Goal: Find specific page/section: Find specific page/section

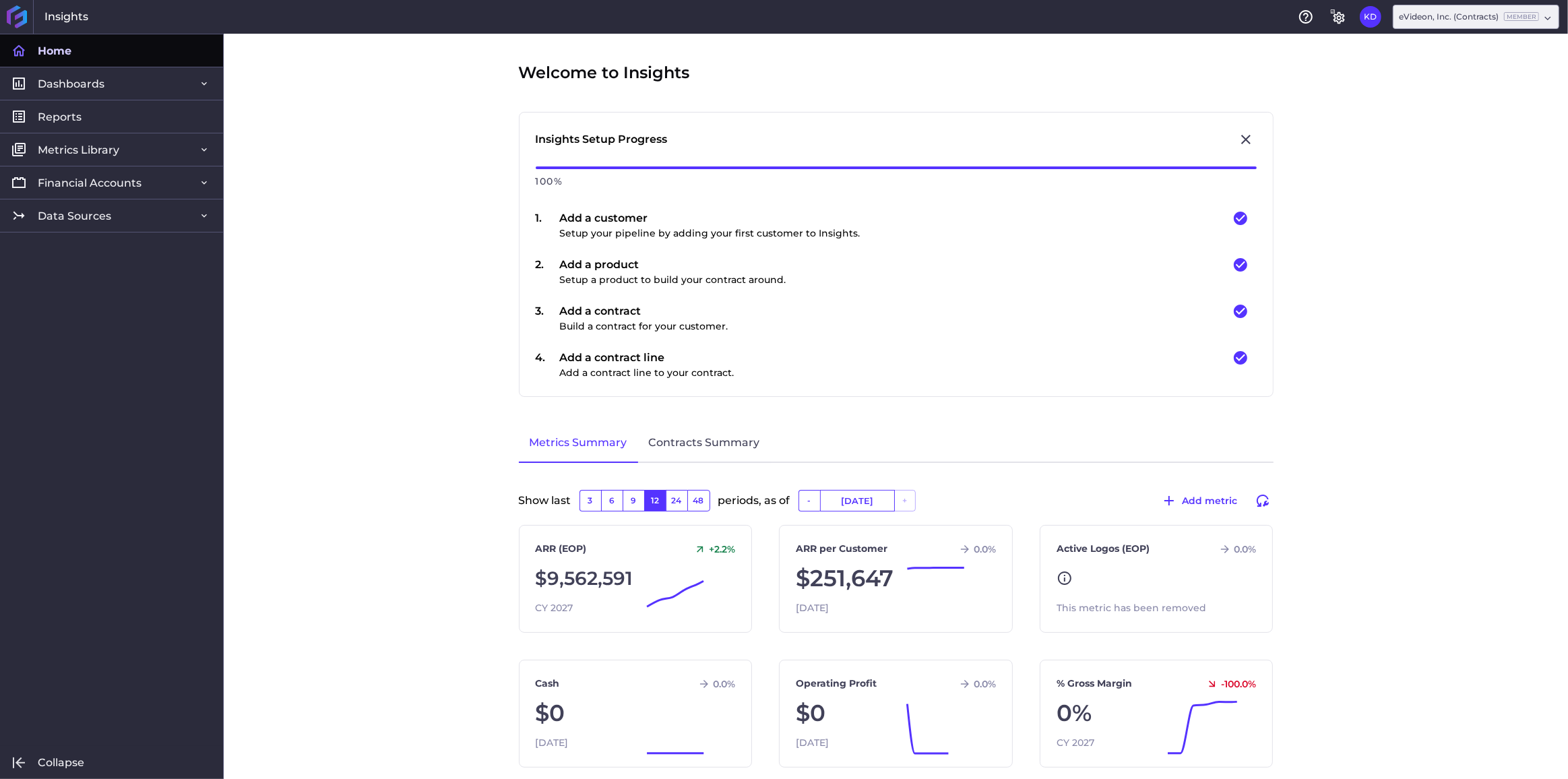
click at [66, 222] on link "Data Sources" at bounding box center [112, 215] width 223 height 33
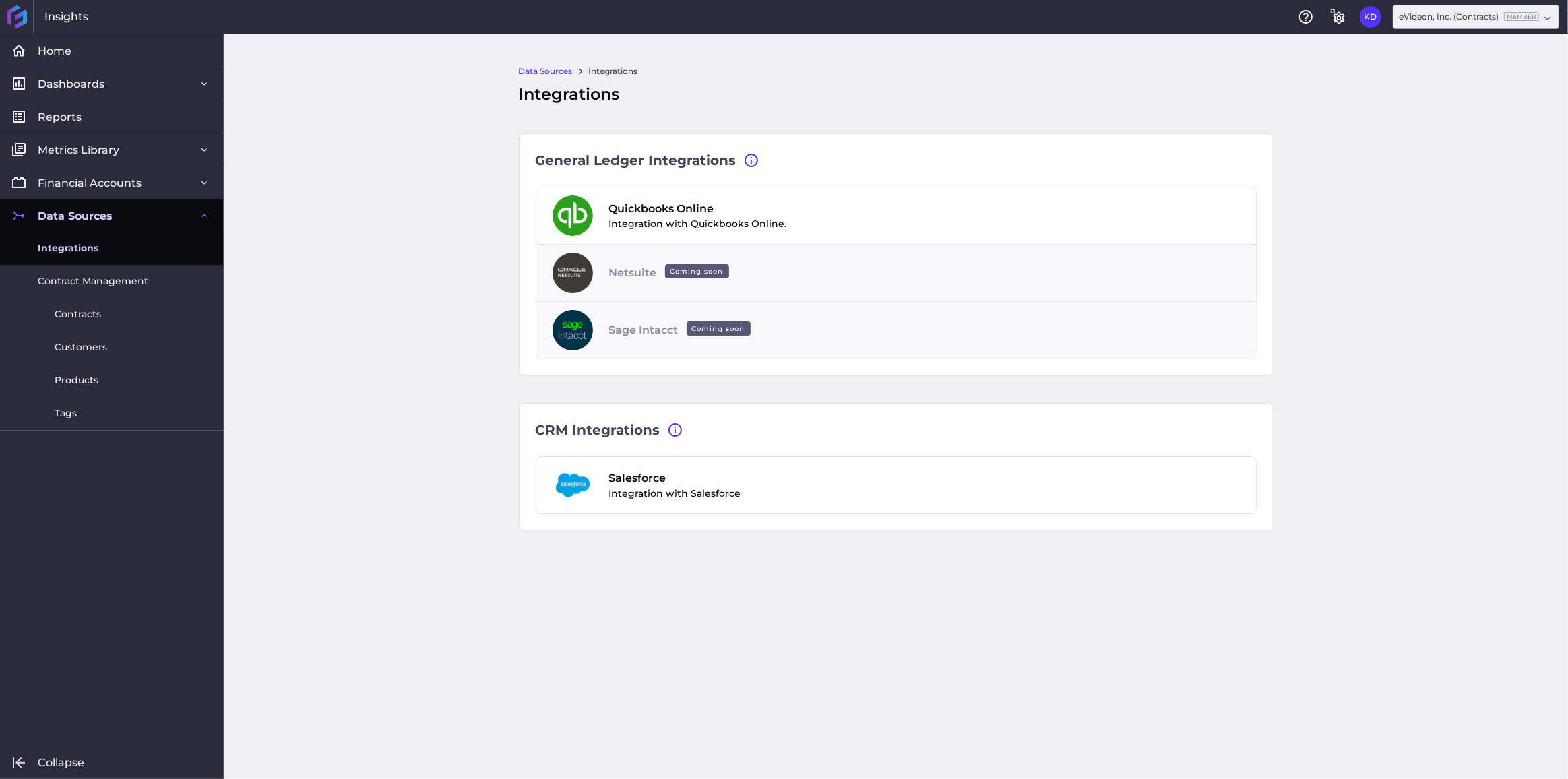
click at [79, 312] on span "Contracts" at bounding box center [78, 314] width 46 height 14
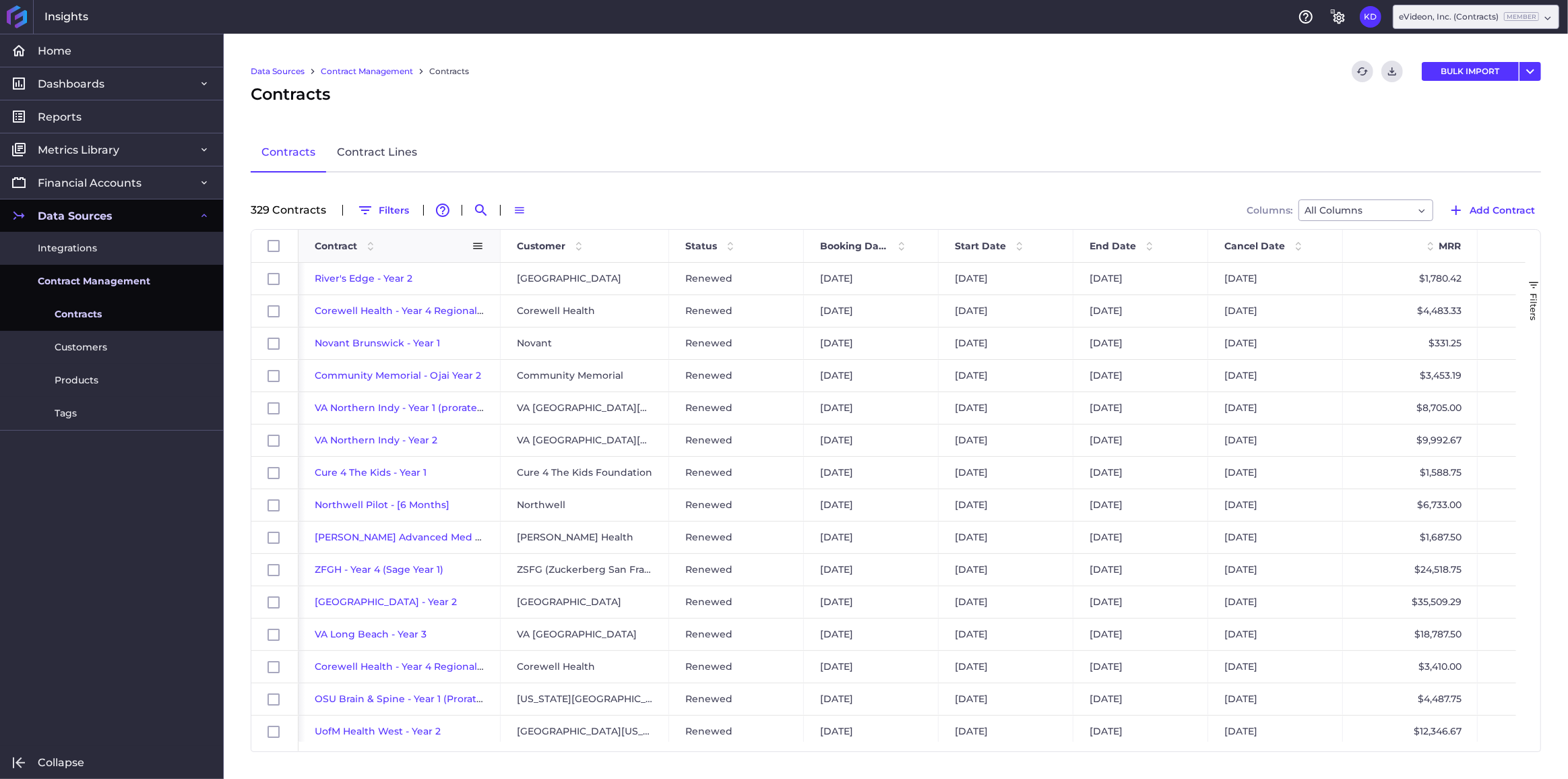
click at [336, 244] on span "Contract" at bounding box center [335, 246] width 43 height 12
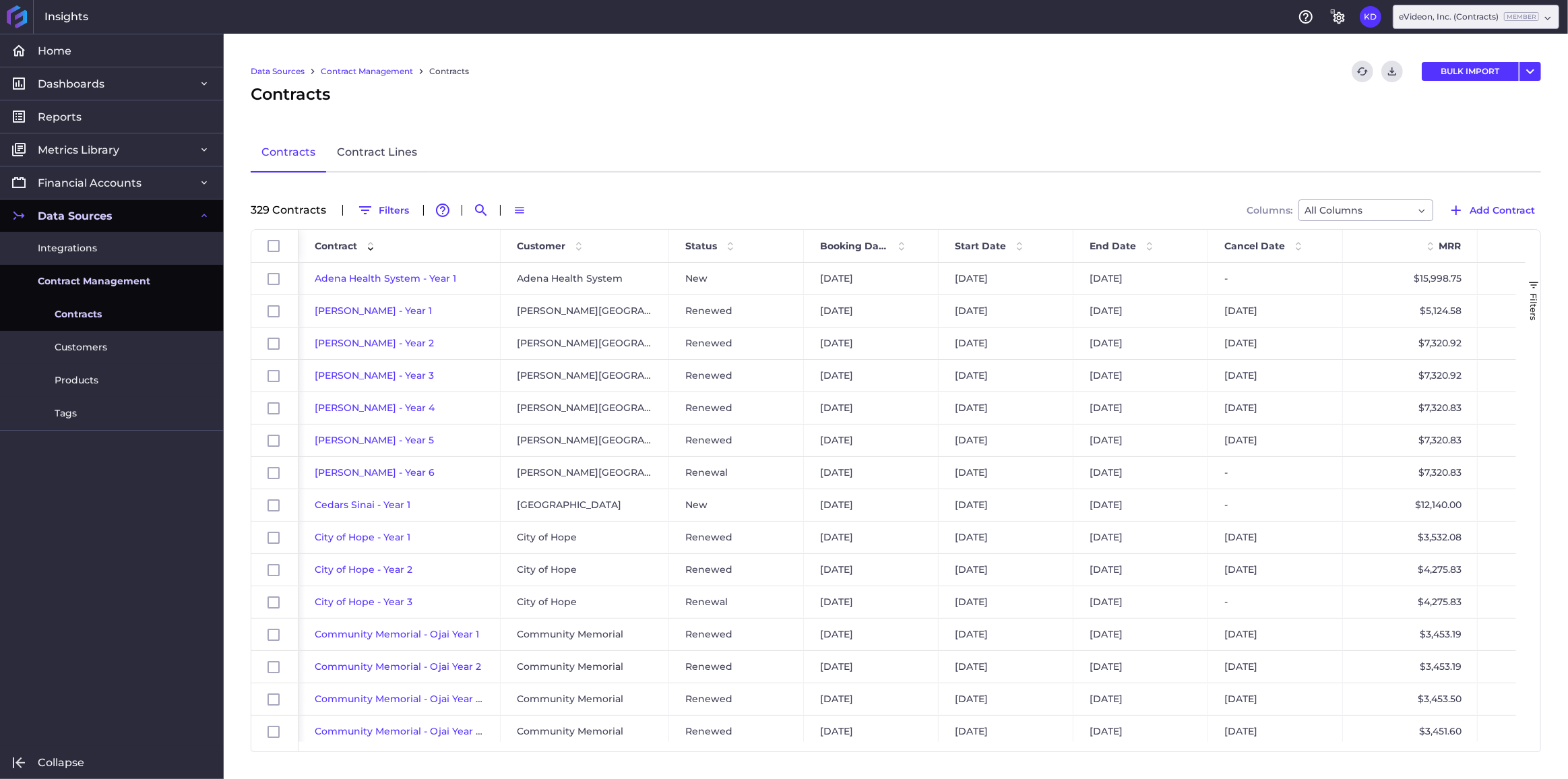
click at [382, 210] on button "Filters" at bounding box center [383, 210] width 64 height 22
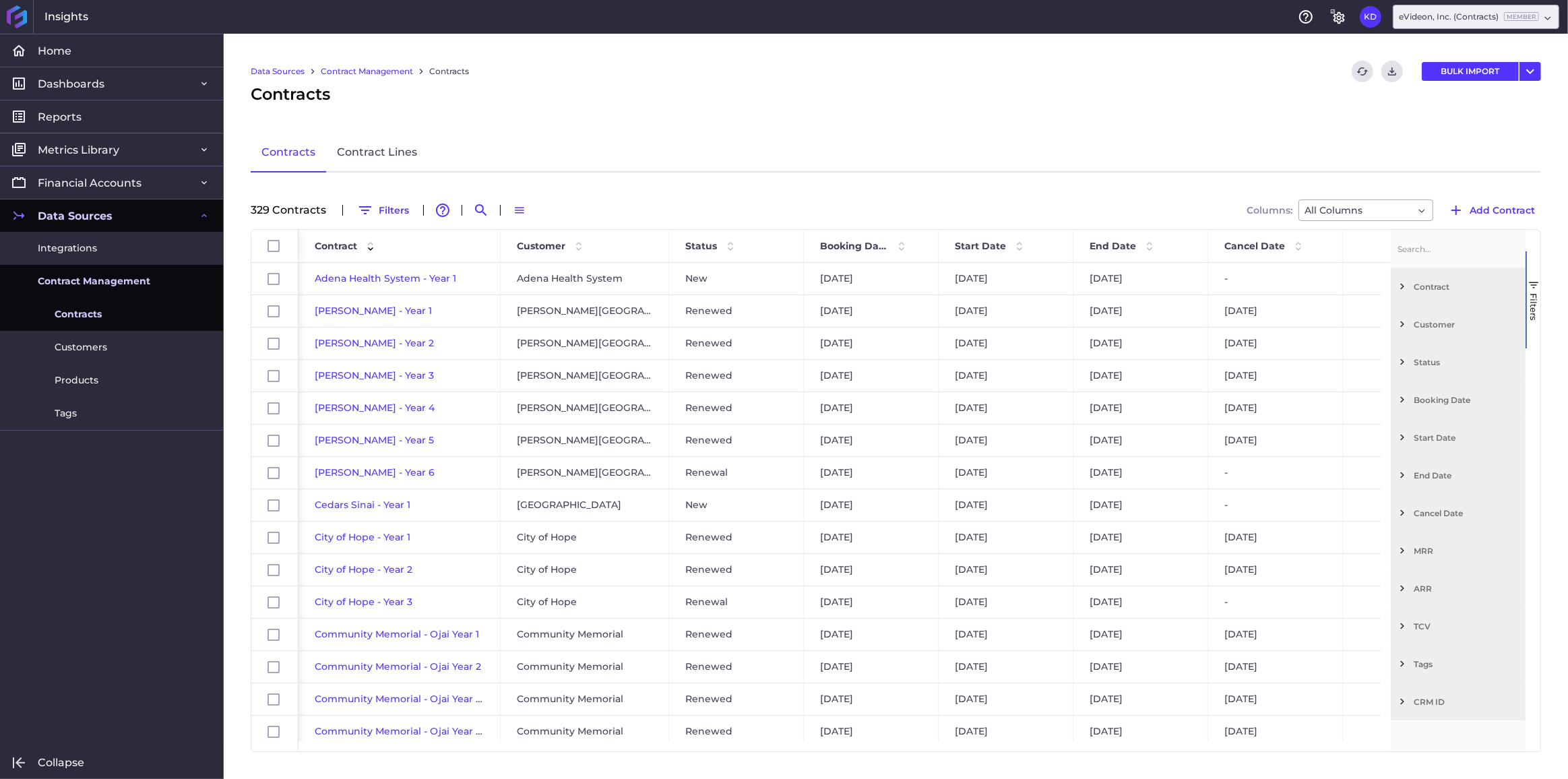
click at [1401, 323] on span "Filter List 12 Filters" at bounding box center [1402, 324] width 12 height 12
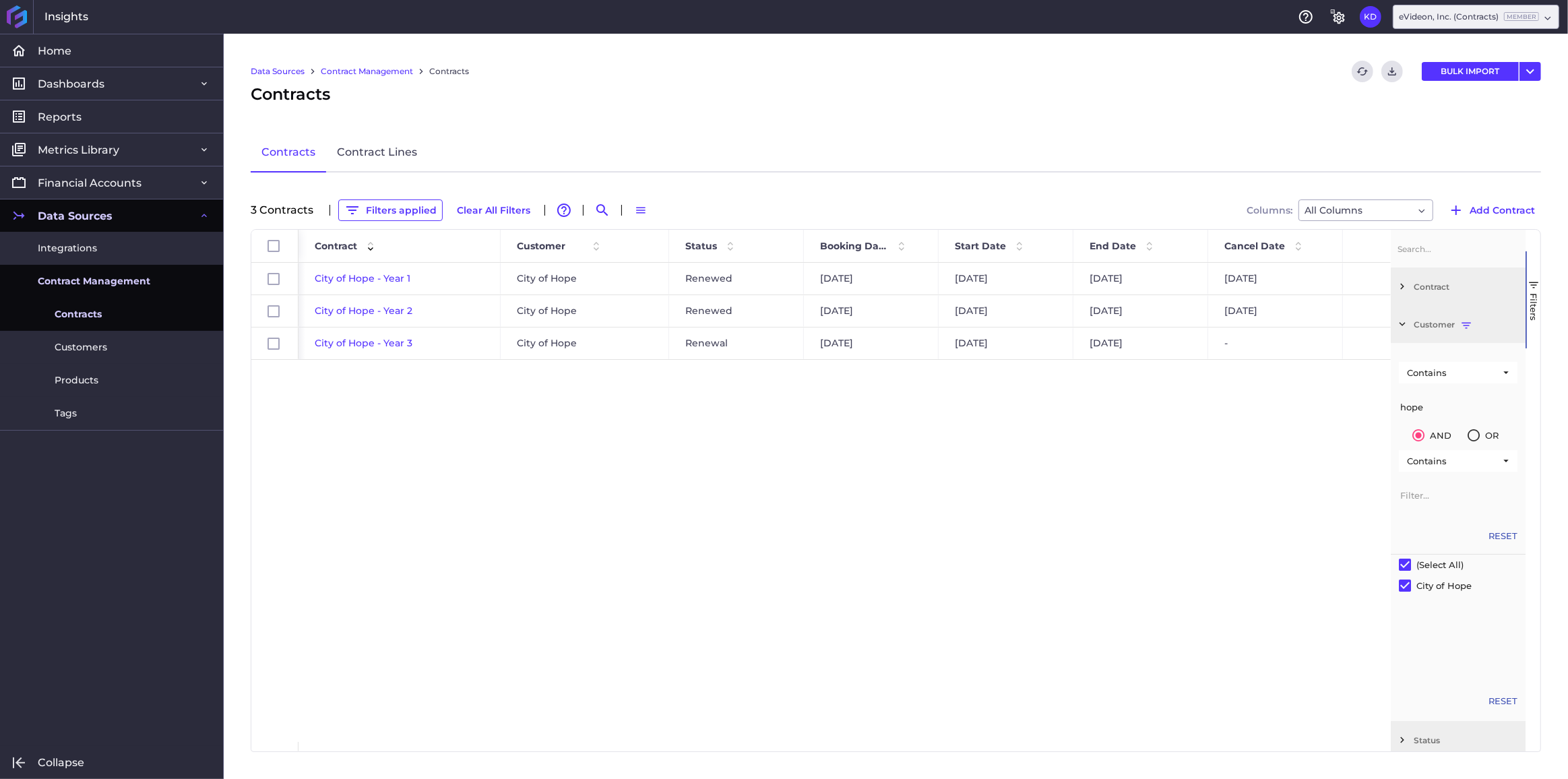
type input "hope"
click at [886, 668] on div "City of Hope - Year 1 City of Hope Renewed [DATE] [DATE] [DATE] [DATE] $3,532.0…" at bounding box center [845, 503] width 1093 height 479
click at [400, 210] on button "Filters applied" at bounding box center [390, 210] width 104 height 22
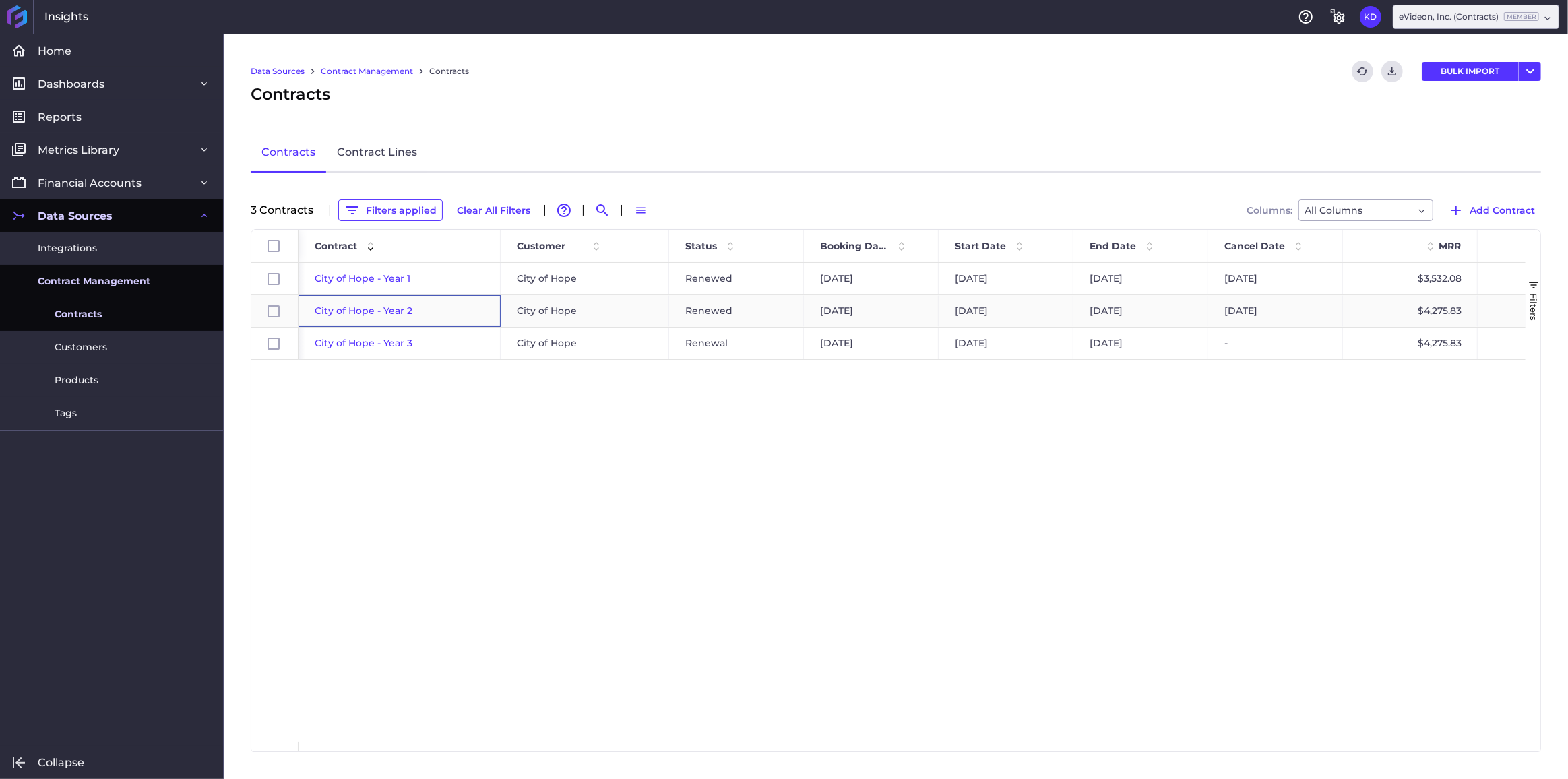
click at [365, 309] on span "City of Hope - Year 2" at bounding box center [363, 311] width 97 height 12
